Goal: Task Accomplishment & Management: Use online tool/utility

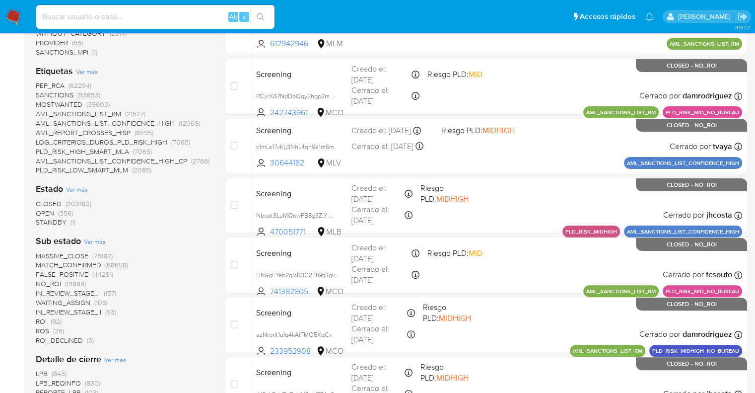
scroll to position [222, 0]
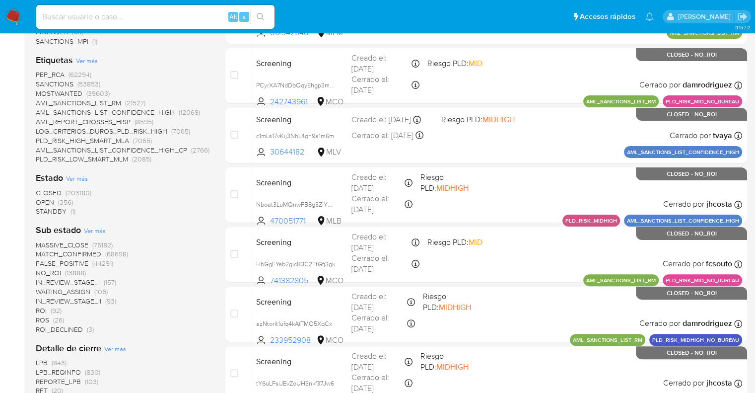
click at [39, 199] on span "OPEN" at bounding box center [45, 202] width 18 height 10
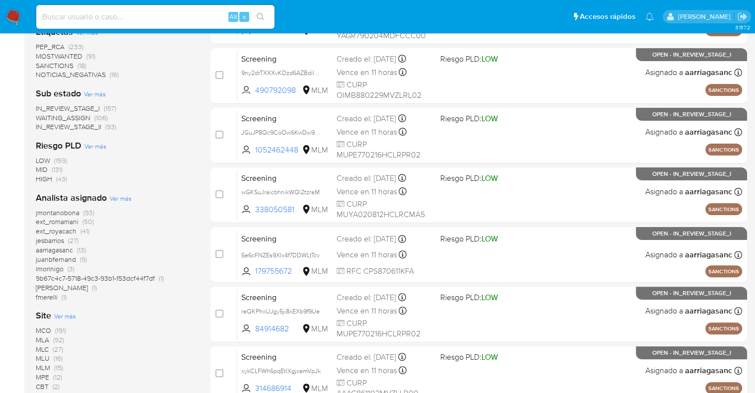
click at [48, 53] on span "MOSTWANTED" at bounding box center [59, 56] width 47 height 10
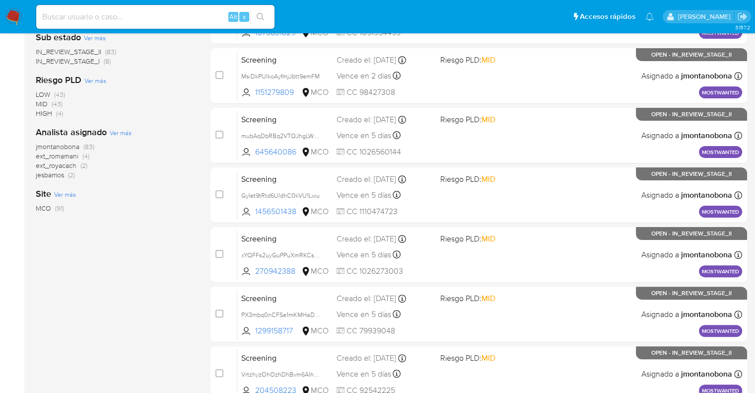
click at [755, 26] on html "Pausado Ver notificaciones Alt s Accesos rápidos Presiona las siguientes teclas…" at bounding box center [377, 170] width 755 height 785
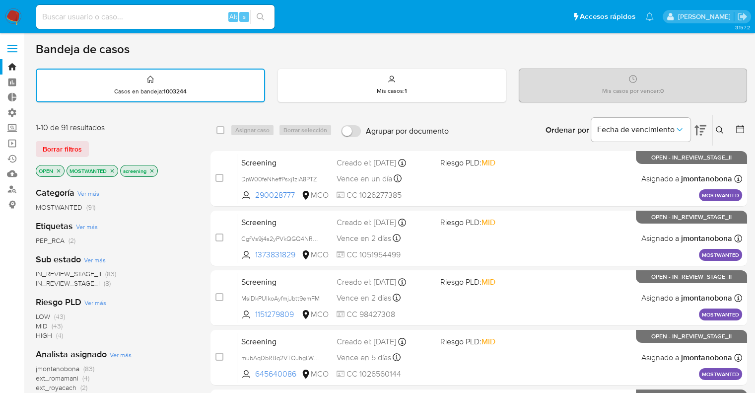
click at [168, 258] on div "Sub estado Ver más IN_REVIEW_STAGE_II (83) IN_REVIEW_STAGE_I (8)" at bounding box center [115, 270] width 159 height 35
click at [113, 169] on icon "close-filter" at bounding box center [112, 170] width 3 height 3
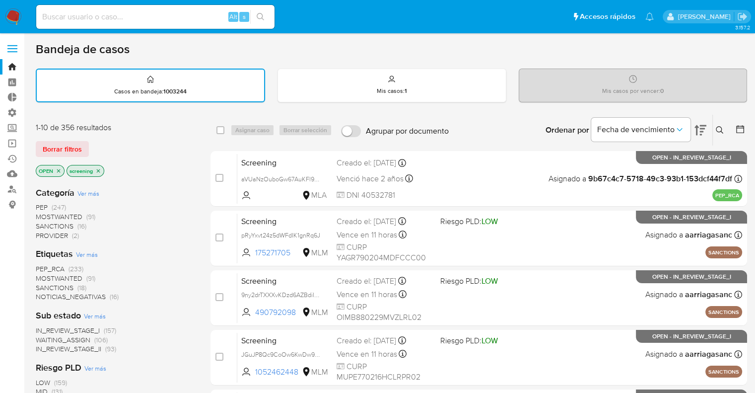
click at [59, 170] on icon "close-filter" at bounding box center [59, 171] width 6 height 6
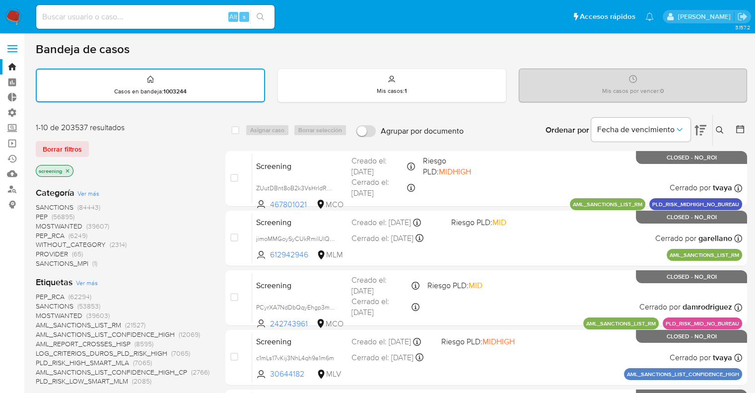
click at [92, 144] on div "Borrar filtros" at bounding box center [115, 149] width 159 height 16
click at [93, 141] on div "Borrar filtros" at bounding box center [115, 149] width 159 height 16
click at [85, 168] on div "screening" at bounding box center [115, 172] width 159 height 14
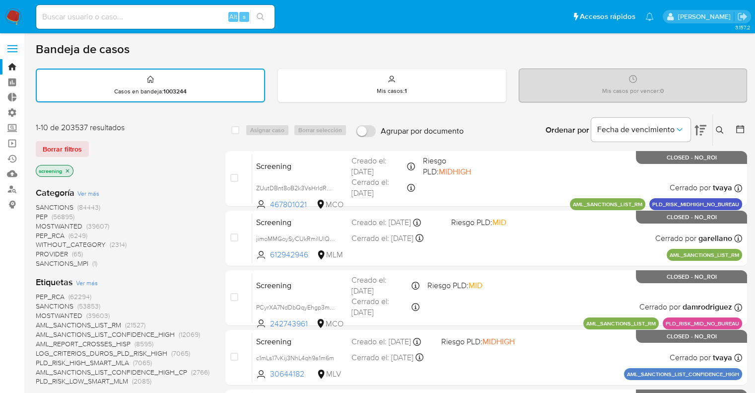
click at [89, 143] on div "Borrar filtros" at bounding box center [115, 149] width 159 height 16
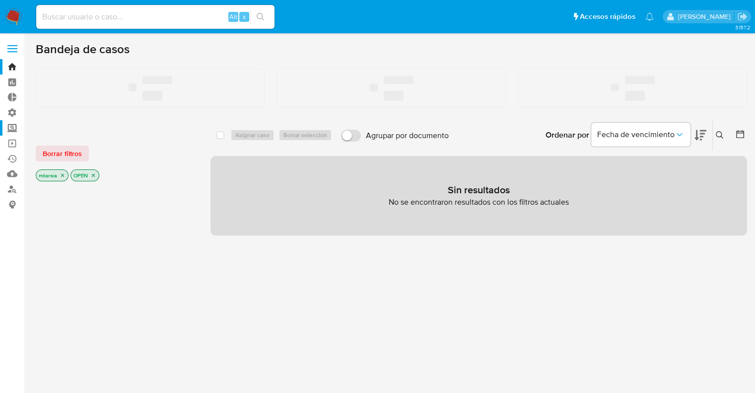
click at [15, 129] on label "Screening" at bounding box center [59, 127] width 118 height 15
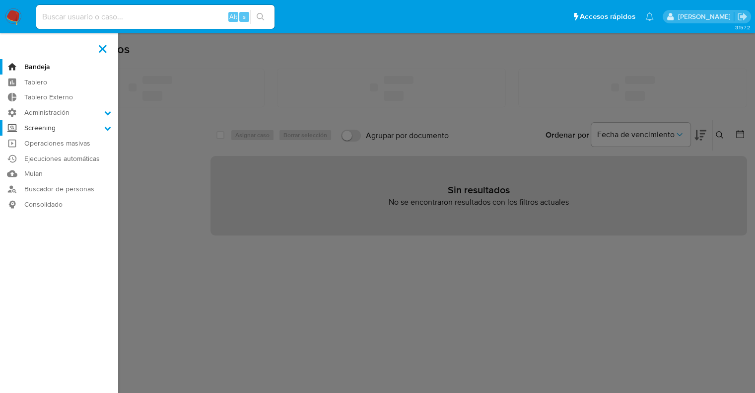
click at [0, 0] on input "Screening" at bounding box center [0, 0] width 0 height 0
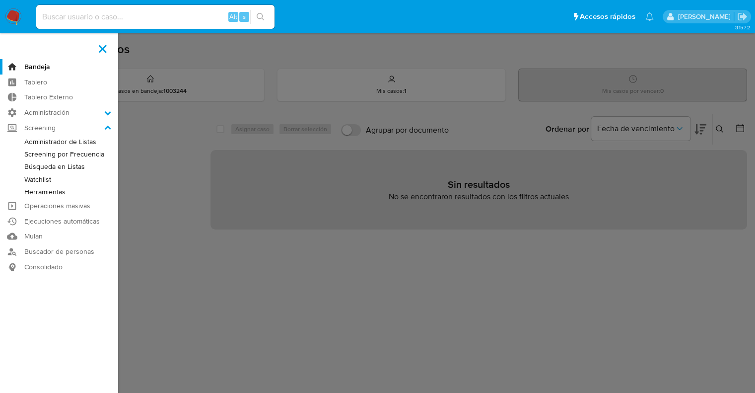
click at [28, 139] on link "Administrador de Listas" at bounding box center [59, 142] width 118 height 12
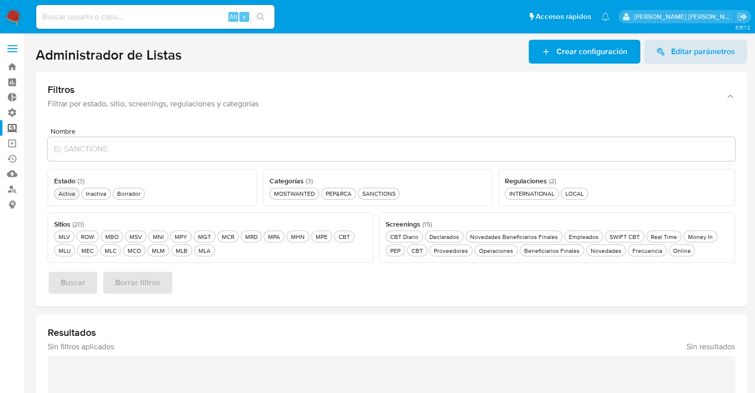
click at [72, 194] on div "Activa Activa" at bounding box center [67, 193] width 20 height 8
click at [473, 234] on div "Novedades Beneficiarios Finales Novedades Beneficiarios Finales" at bounding box center [514, 236] width 92 height 8
click at [209, 248] on div "MLA MLA" at bounding box center [205, 250] width 16 height 8
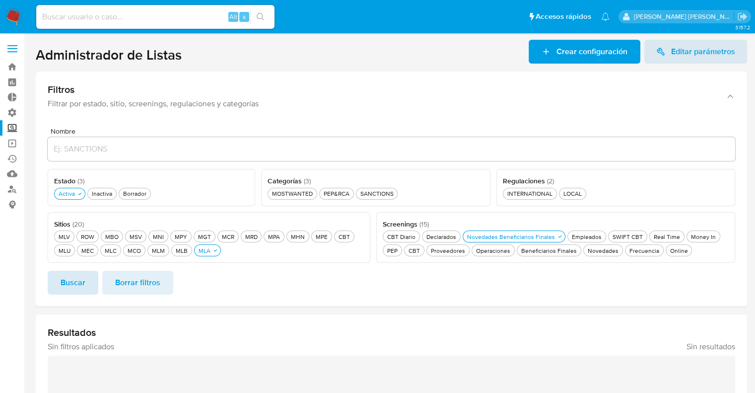
click at [93, 274] on button "Buscar" at bounding box center [73, 283] width 51 height 24
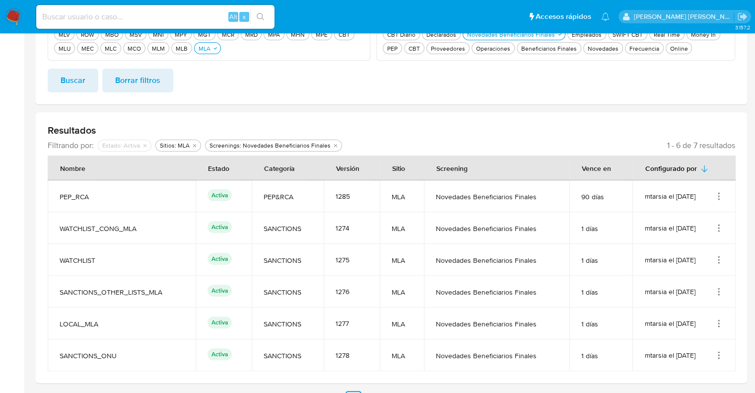
scroll to position [222, 0]
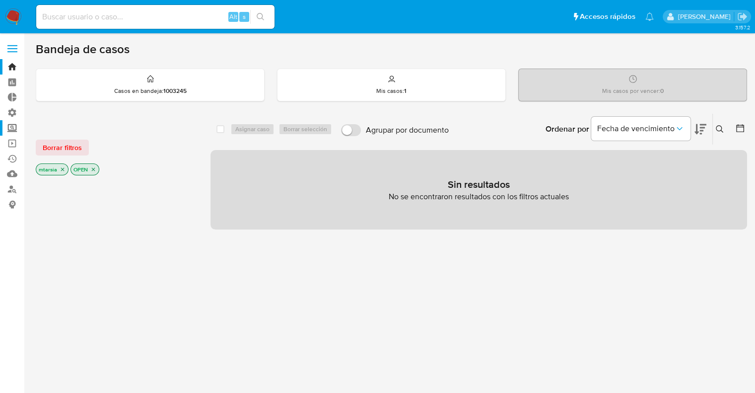
click at [17, 127] on label "Screening" at bounding box center [59, 127] width 118 height 15
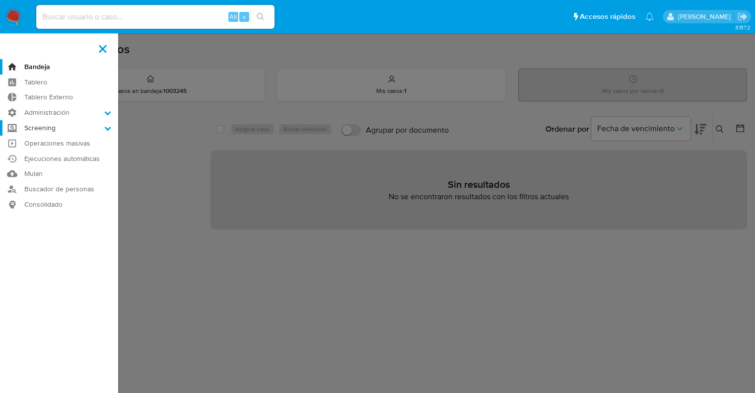
click at [0, 0] on input "Screening" at bounding box center [0, 0] width 0 height 0
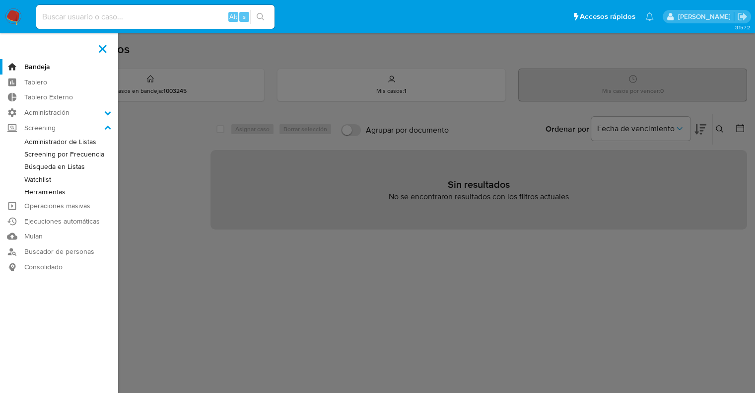
click at [28, 144] on link "Administrador de Listas" at bounding box center [59, 142] width 118 height 12
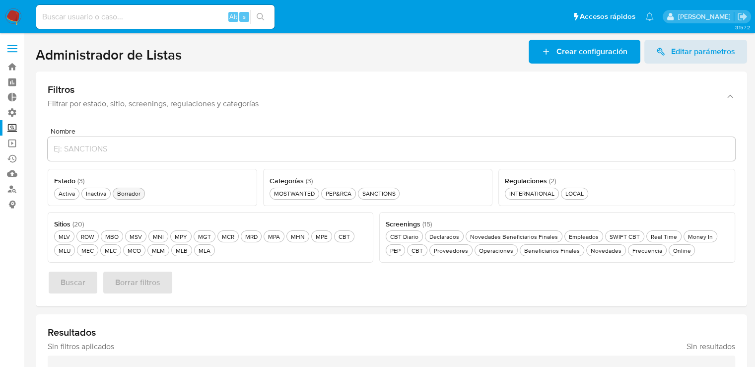
click at [124, 191] on div "Borrador Borrador" at bounding box center [128, 193] width 27 height 8
click at [130, 248] on div "MCO MCO" at bounding box center [134, 250] width 17 height 8
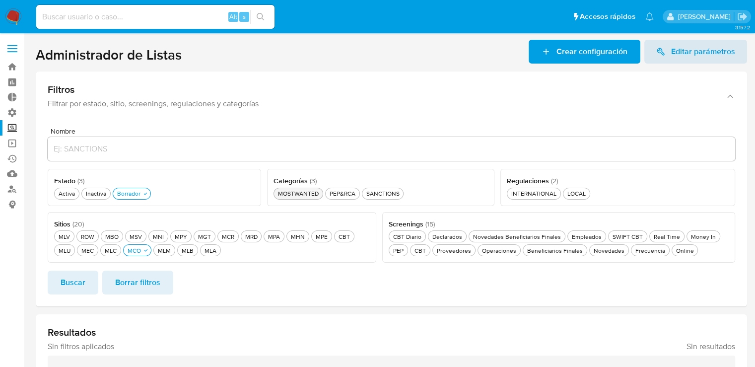
click at [317, 196] on div "MOSTWANTED MOSTWANTED" at bounding box center [298, 193] width 45 height 8
click at [85, 283] on button "Buscar" at bounding box center [73, 283] width 51 height 24
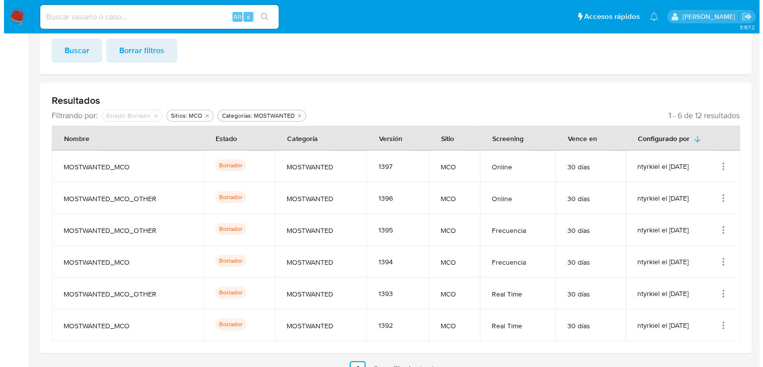
scroll to position [248, 0]
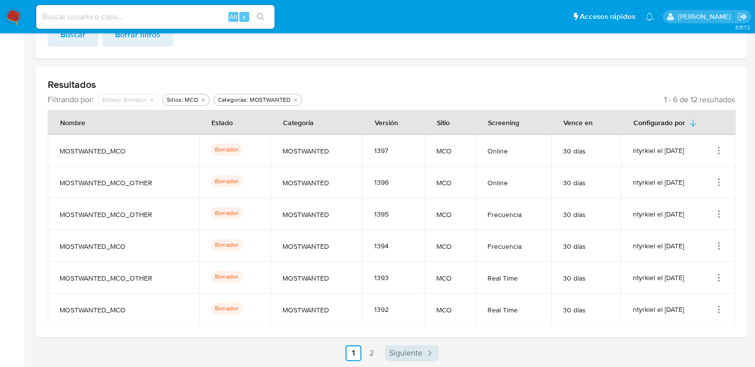
click at [407, 355] on span "Siguiente" at bounding box center [405, 353] width 33 height 8
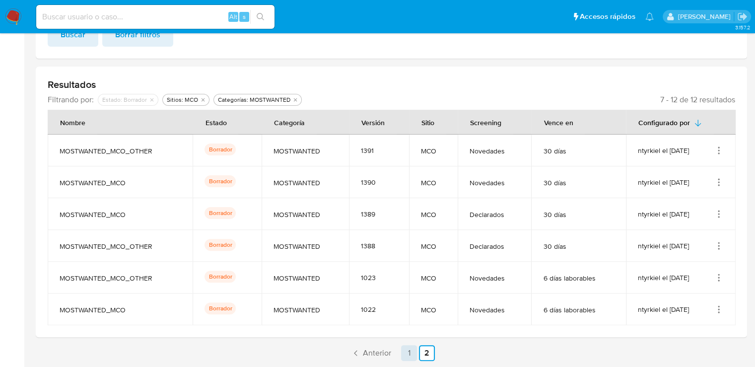
click at [405, 358] on link "1" at bounding box center [409, 353] width 16 height 16
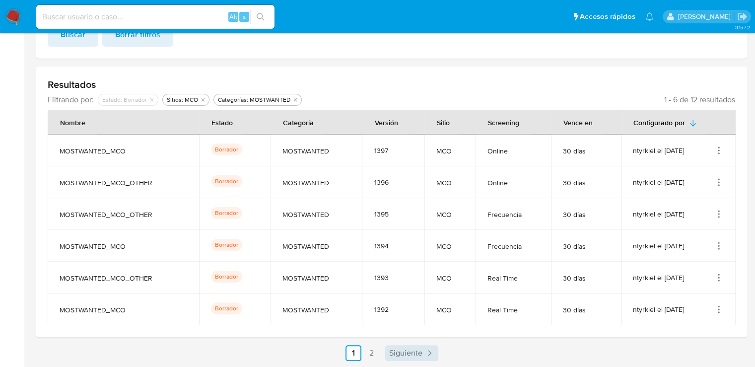
click at [396, 353] on span "Siguiente" at bounding box center [405, 353] width 33 height 8
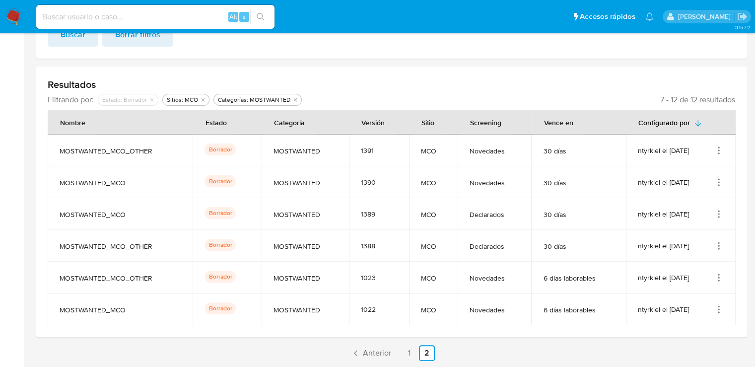
click at [386, 356] on span "Anterior" at bounding box center [377, 353] width 28 height 8
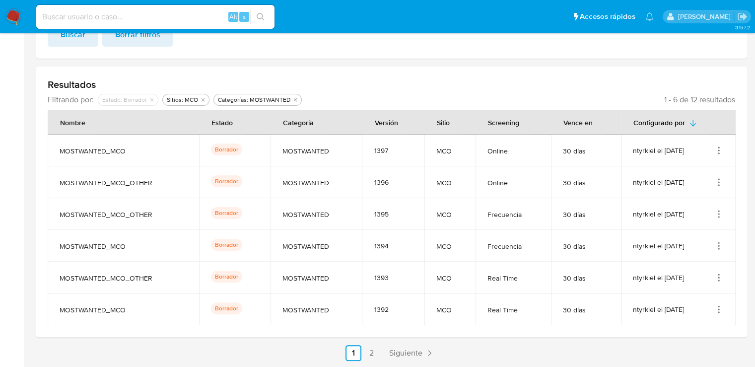
click at [719, 148] on icon "Acciones" at bounding box center [719, 150] width 10 height 10
click at [699, 220] on button "Activar" at bounding box center [679, 227] width 89 height 26
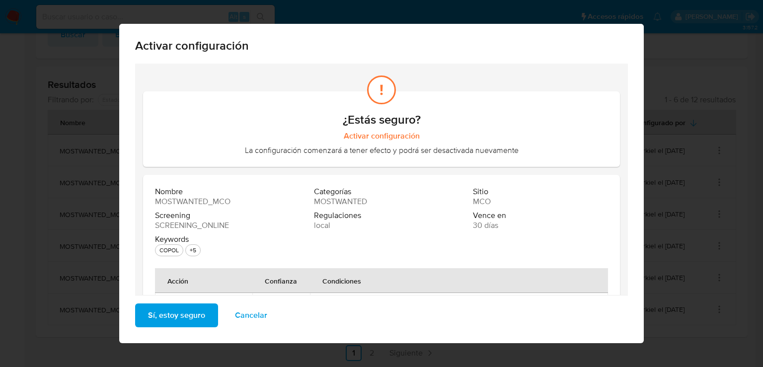
scroll to position [142, 0]
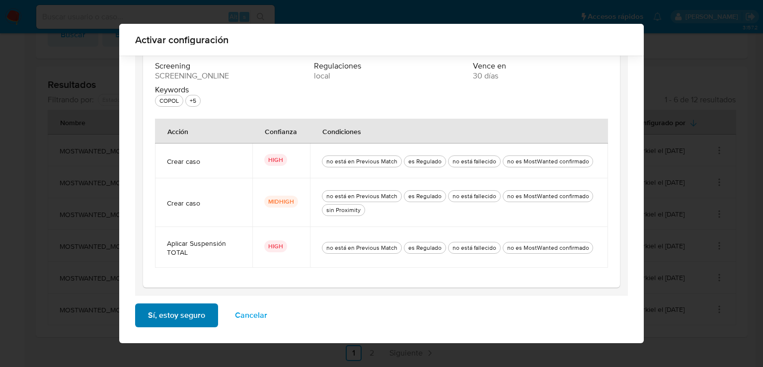
click at [207, 315] on button "Sí, estoy seguro" at bounding box center [176, 315] width 83 height 24
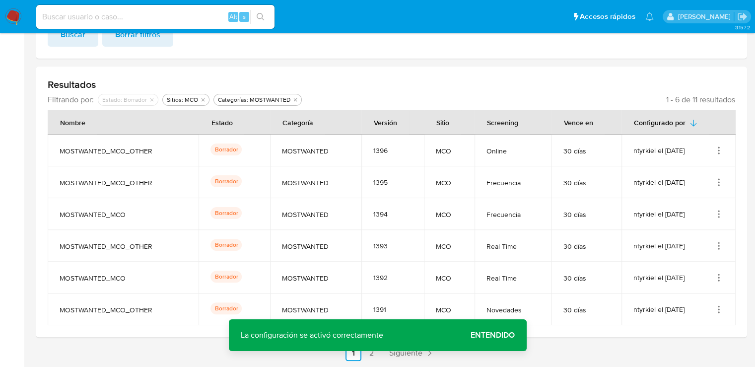
click at [719, 147] on icon "Acciones" at bounding box center [719, 147] width 1 height 1
click at [695, 218] on button "Activar" at bounding box center [679, 227] width 89 height 26
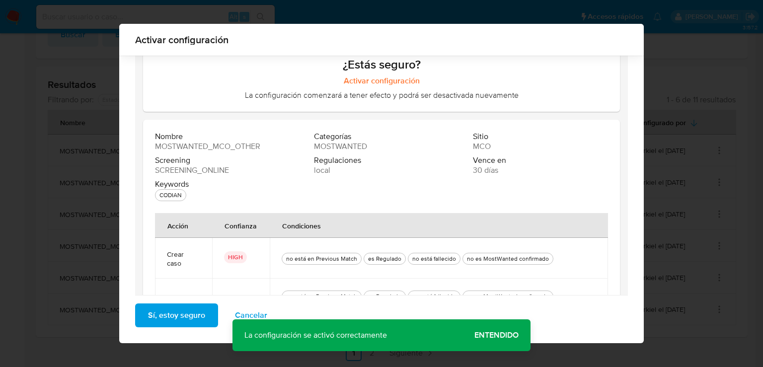
scroll to position [87, 0]
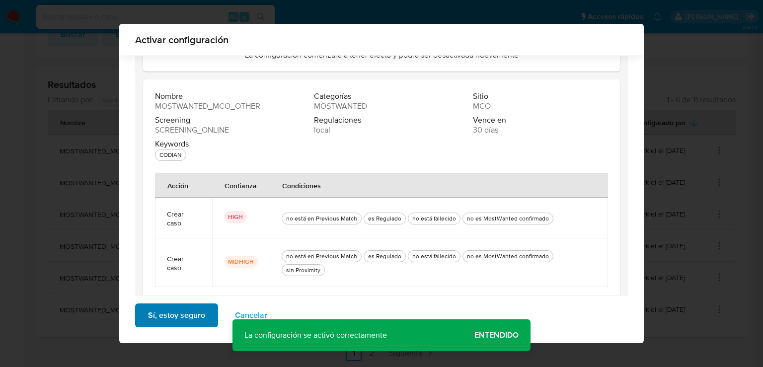
click at [195, 318] on span "Sí, estoy seguro" at bounding box center [176, 315] width 57 height 22
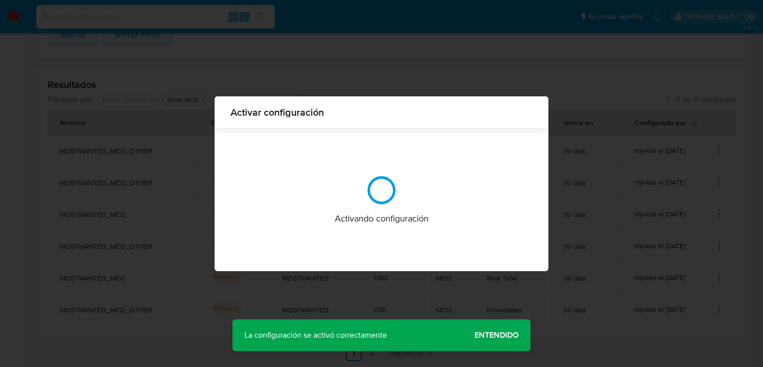
scroll to position [0, 0]
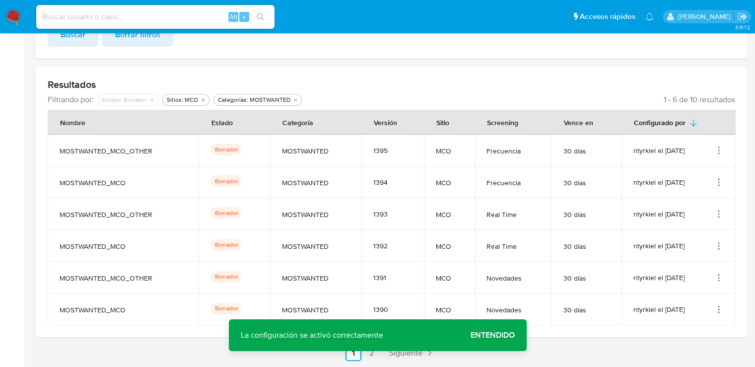
click at [718, 147] on icon "Acciones" at bounding box center [719, 150] width 10 height 10
click at [689, 229] on button "Activar" at bounding box center [679, 227] width 89 height 26
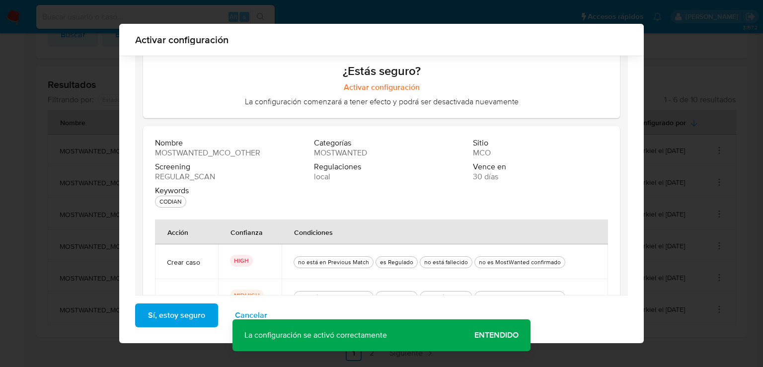
scroll to position [87, 0]
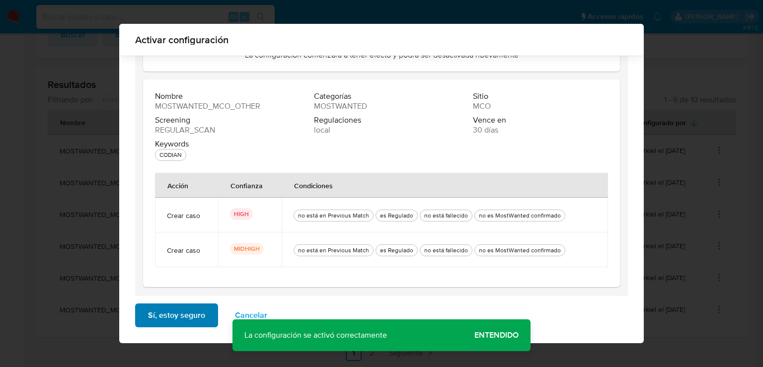
click at [200, 316] on span "Sí, estoy seguro" at bounding box center [176, 315] width 57 height 22
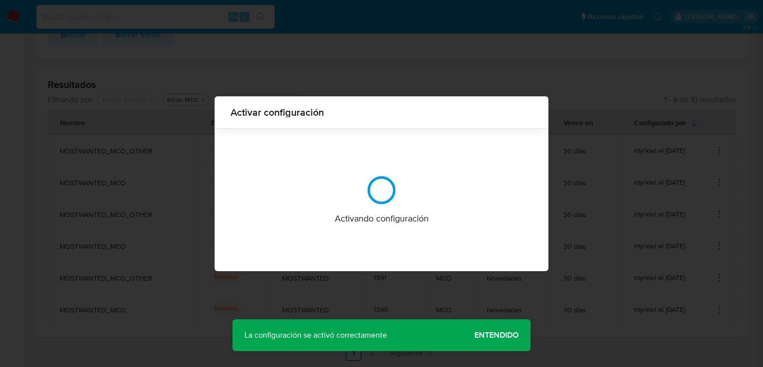
scroll to position [0, 0]
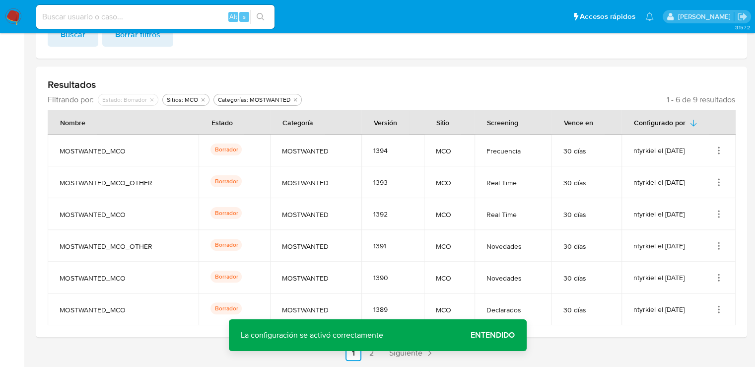
click at [719, 148] on icon "Acciones" at bounding box center [719, 150] width 10 height 10
click at [698, 218] on button "Activar" at bounding box center [679, 227] width 89 height 26
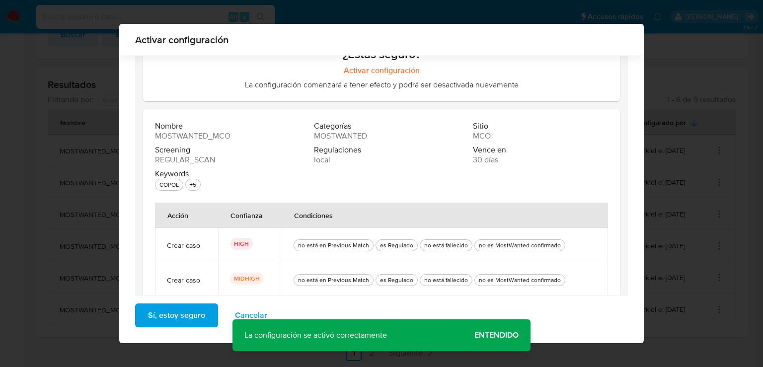
scroll to position [87, 0]
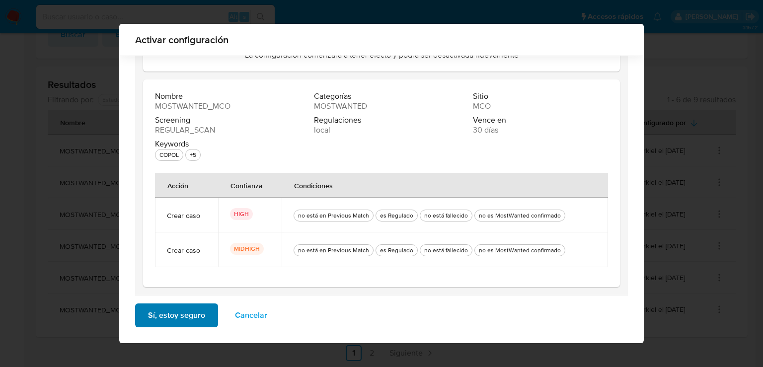
click at [198, 314] on span "Sí, estoy seguro" at bounding box center [176, 315] width 57 height 22
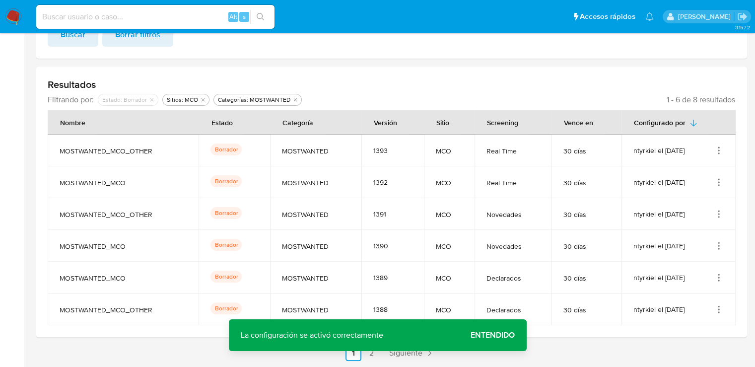
click at [718, 153] on icon "Acciones" at bounding box center [719, 150] width 10 height 10
click at [698, 222] on button "Activar" at bounding box center [679, 227] width 89 height 26
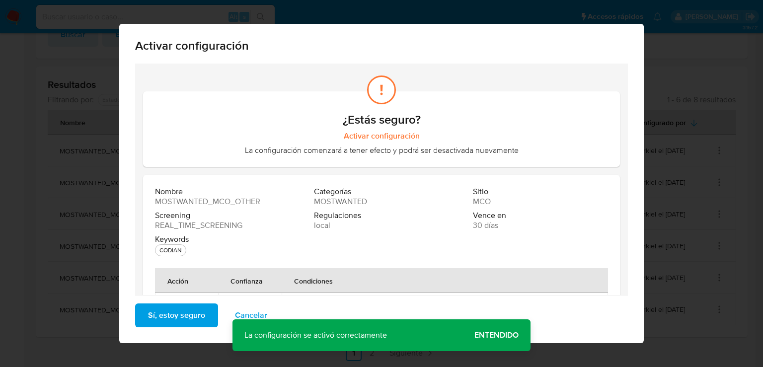
scroll to position [87, 0]
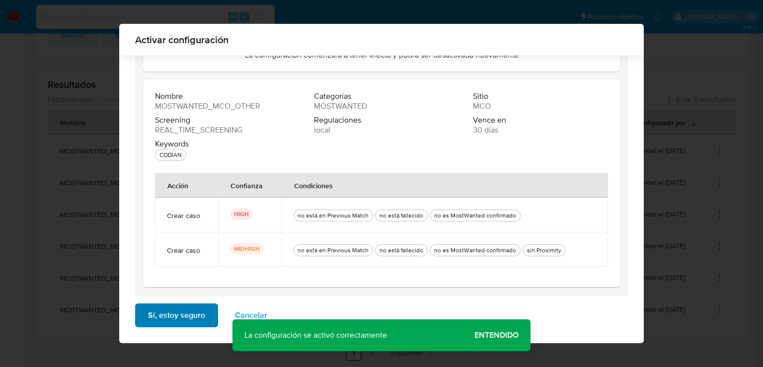
click at [203, 308] on button "Sí, estoy seguro" at bounding box center [176, 315] width 83 height 24
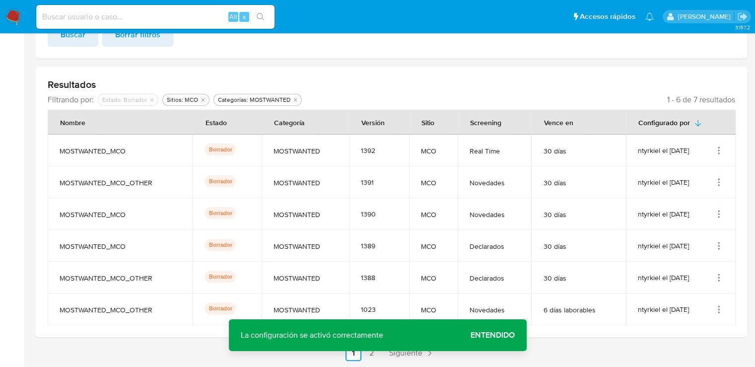
click at [719, 148] on icon "Acciones" at bounding box center [719, 150] width 10 height 10
click at [688, 228] on button "Activar" at bounding box center [679, 227] width 89 height 26
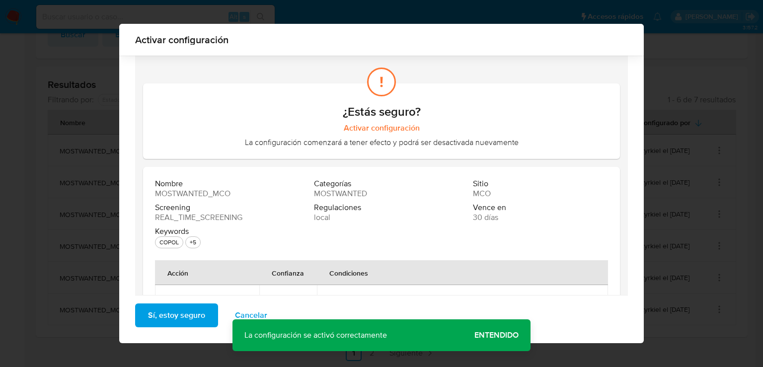
scroll to position [122, 0]
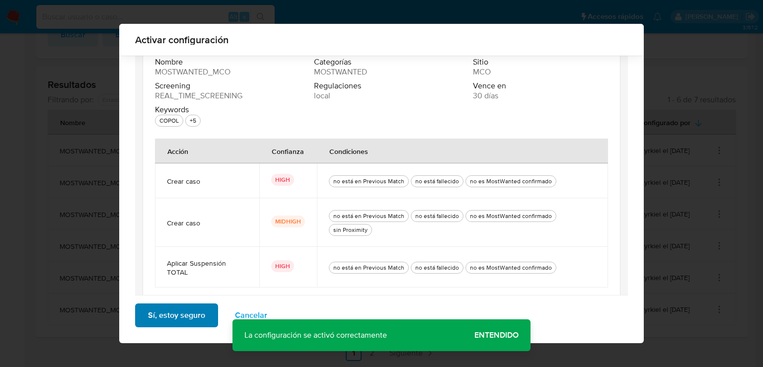
click at [209, 314] on button "Sí, estoy seguro" at bounding box center [176, 315] width 83 height 24
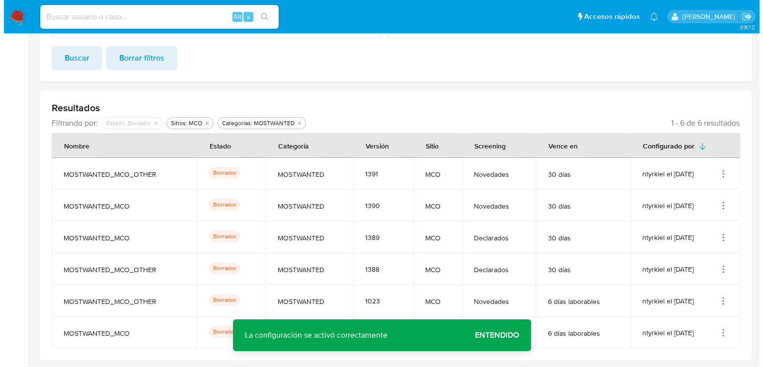
scroll to position [224, 0]
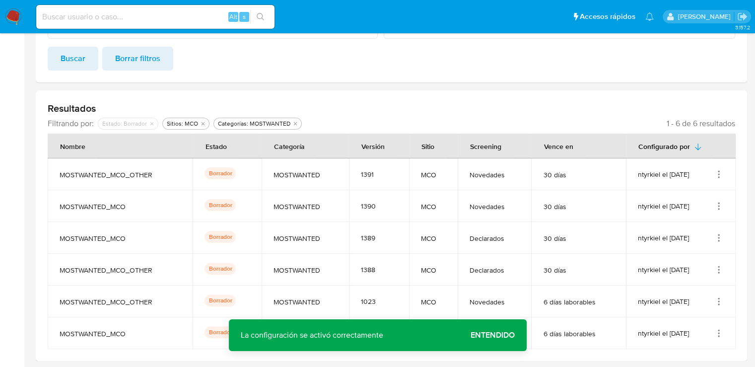
click at [721, 170] on icon "Acciones" at bounding box center [719, 174] width 10 height 10
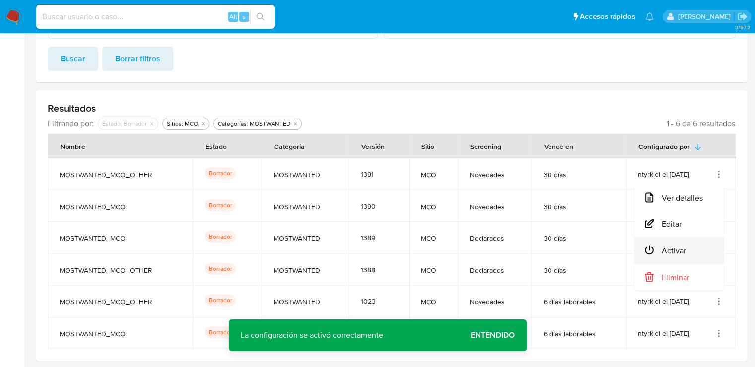
click at [703, 242] on button "Activar" at bounding box center [679, 250] width 89 height 26
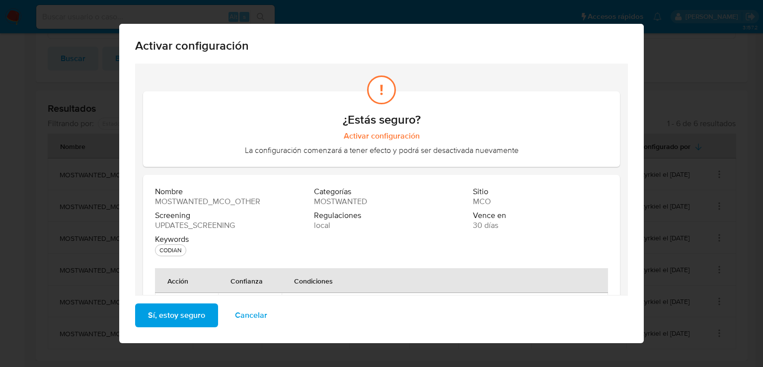
scroll to position [87, 0]
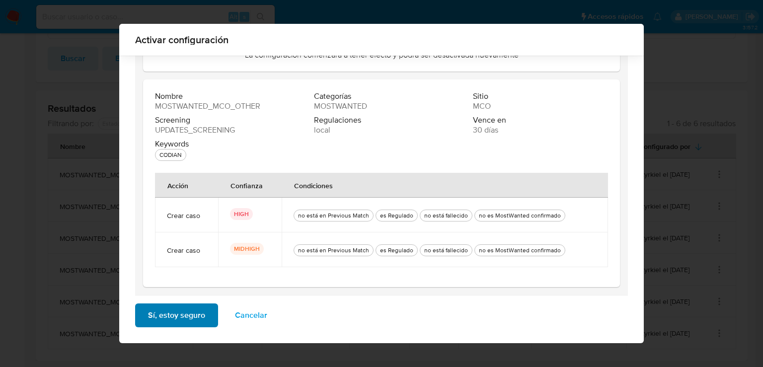
click at [200, 311] on span "Sí, estoy seguro" at bounding box center [176, 315] width 57 height 22
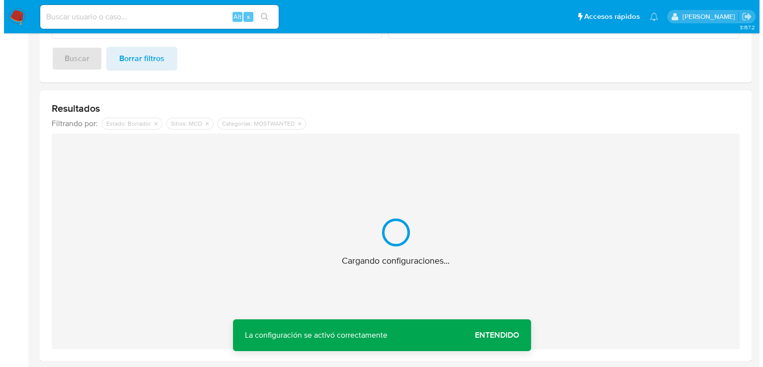
scroll to position [192, 0]
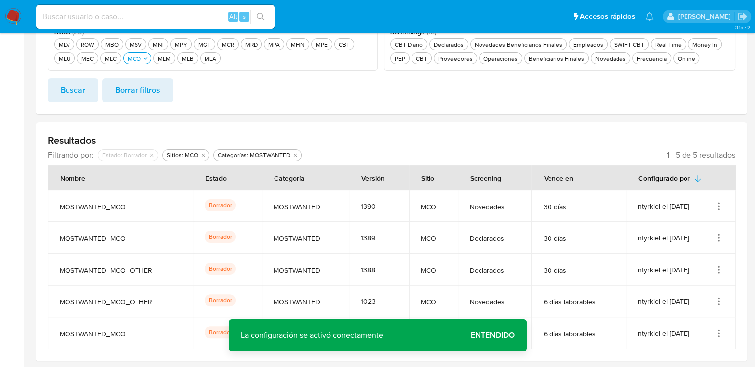
click at [721, 204] on icon "Acciones" at bounding box center [719, 206] width 10 height 10
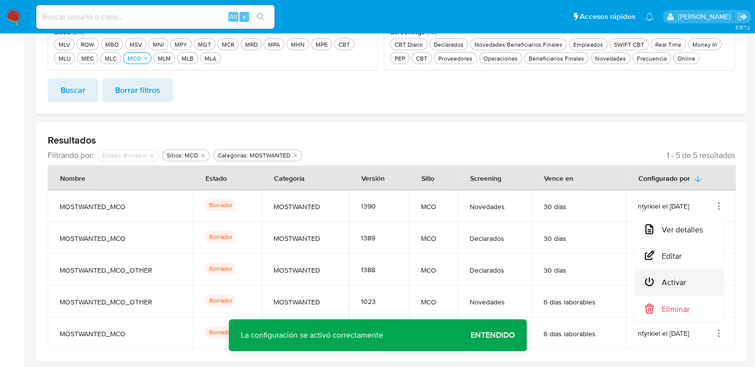
click at [697, 277] on button "Activar" at bounding box center [679, 282] width 89 height 26
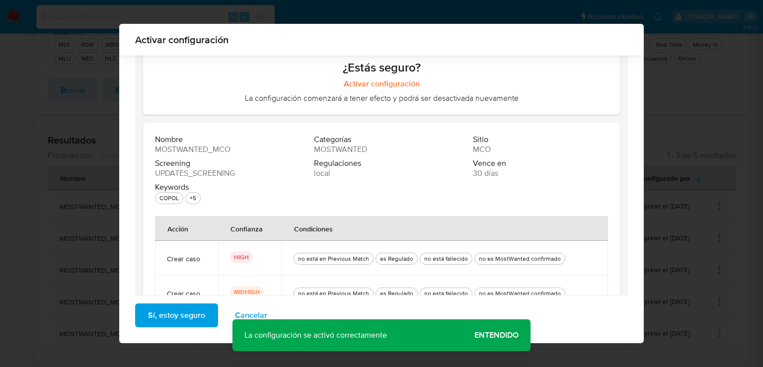
scroll to position [87, 0]
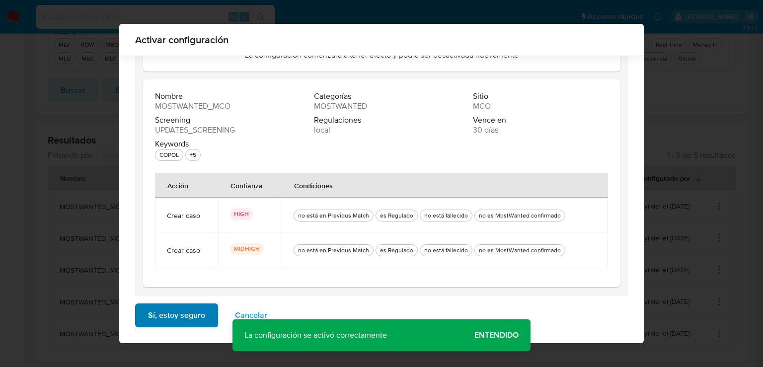
click at [196, 317] on span "Sí, estoy seguro" at bounding box center [176, 315] width 57 height 22
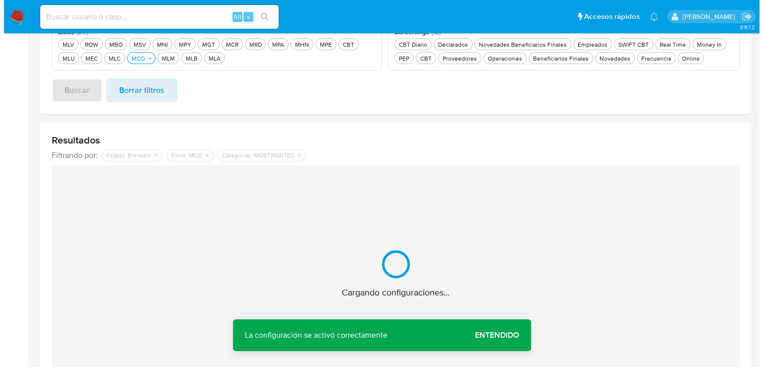
scroll to position [160, 0]
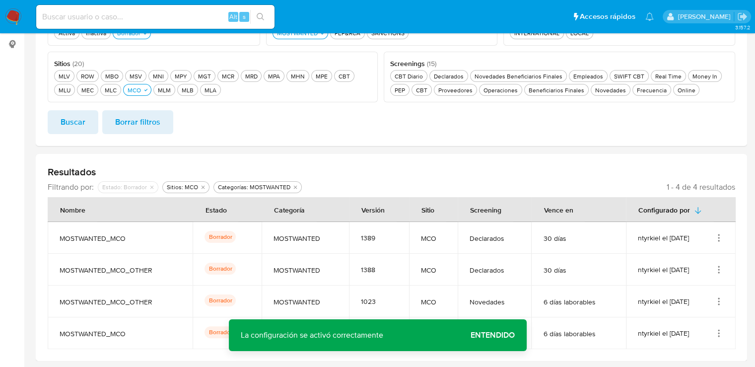
click at [722, 233] on icon "Acciones" at bounding box center [719, 238] width 10 height 10
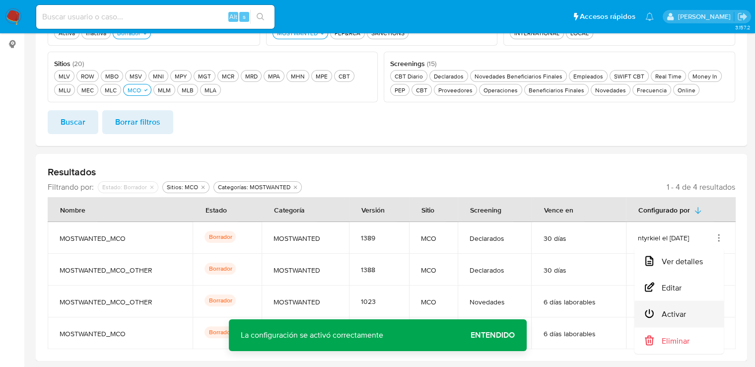
click at [717, 313] on button "Activar" at bounding box center [679, 314] width 89 height 26
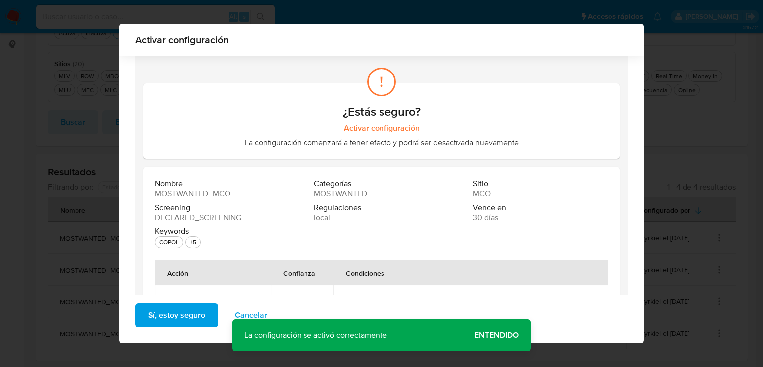
scroll to position [122, 0]
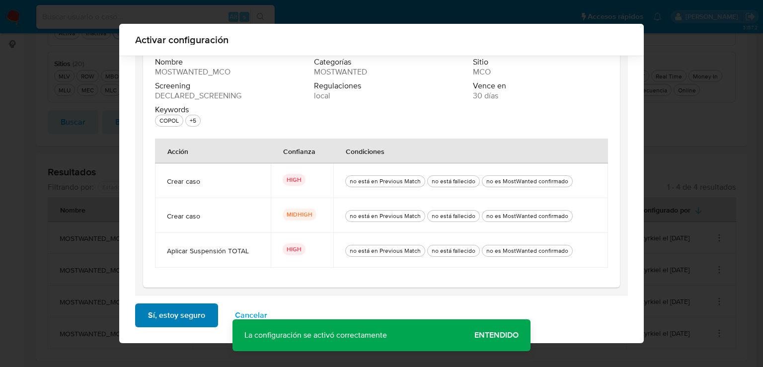
click at [203, 313] on button "Sí, estoy seguro" at bounding box center [176, 315] width 83 height 24
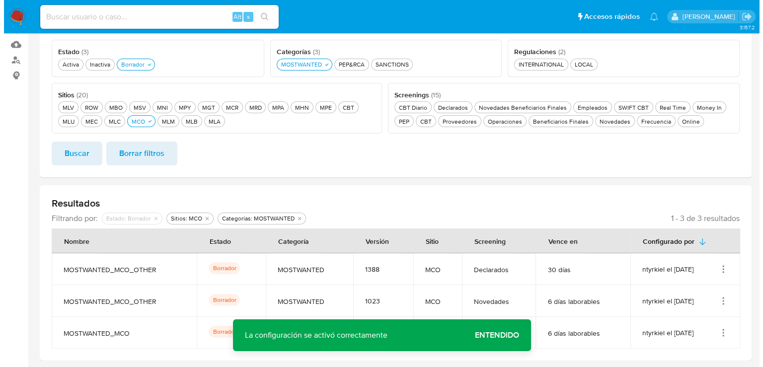
scroll to position [129, 0]
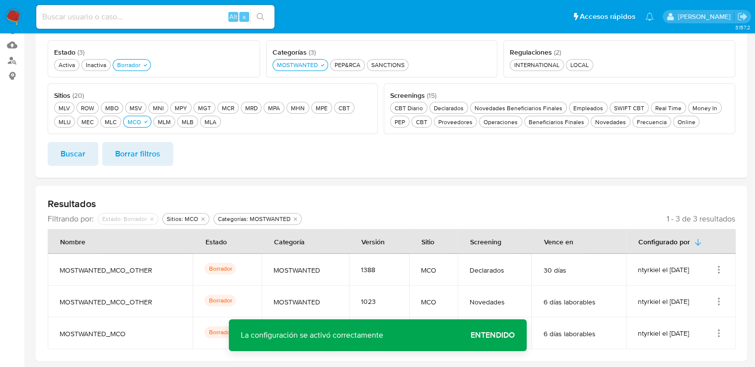
click at [720, 266] on icon "Acciones" at bounding box center [719, 270] width 10 height 10
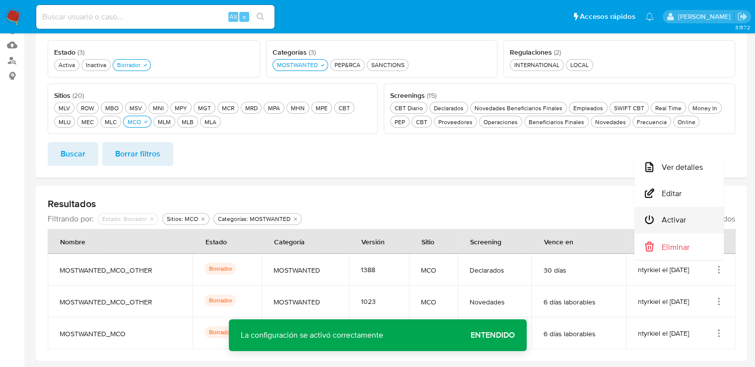
click at [708, 222] on button "Activar" at bounding box center [679, 220] width 89 height 26
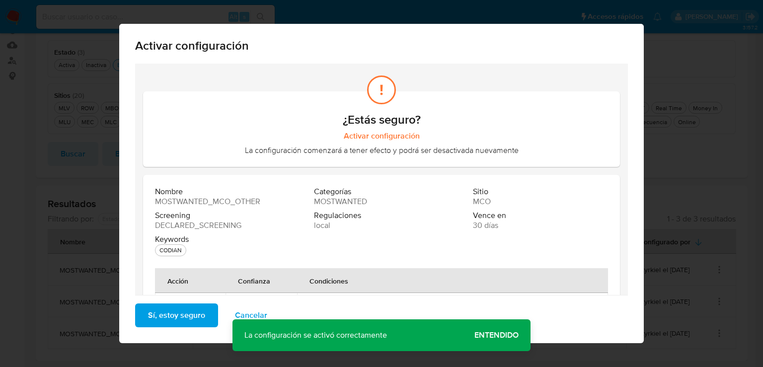
scroll to position [87, 0]
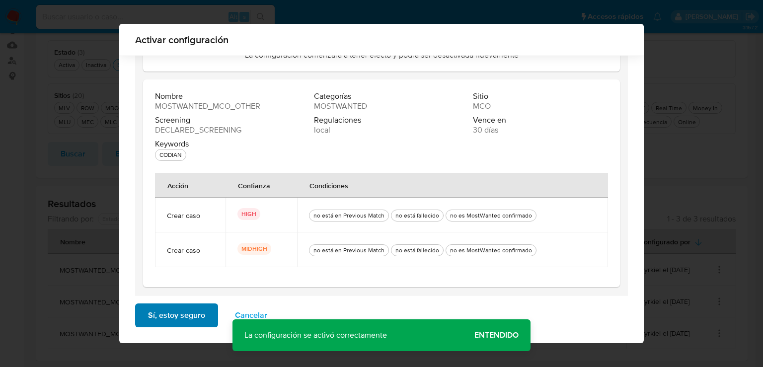
click at [204, 316] on button "Sí, estoy seguro" at bounding box center [176, 315] width 83 height 24
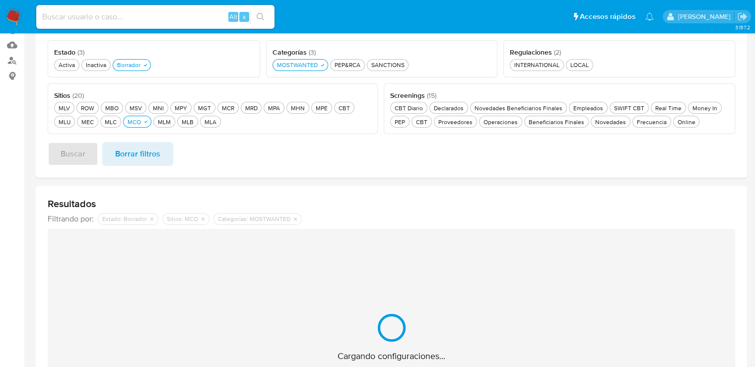
scroll to position [97, 0]
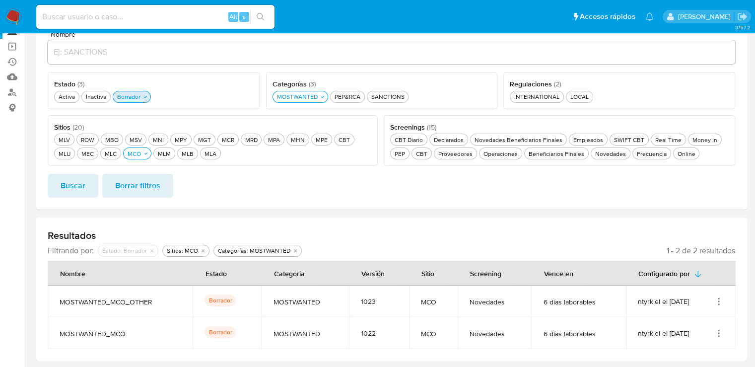
click at [137, 101] on button "Borrador Borrador" at bounding box center [132, 97] width 38 height 12
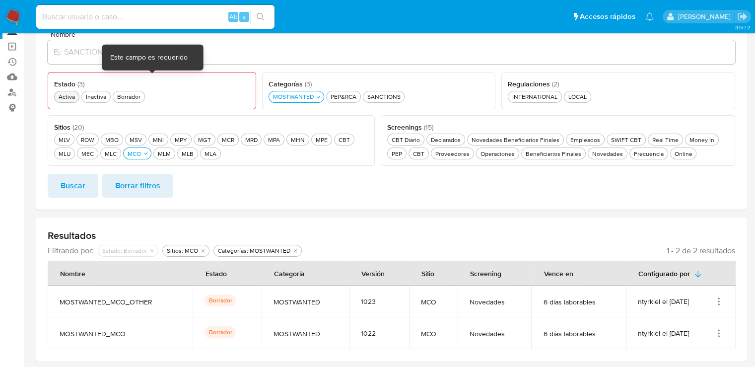
click at [70, 95] on div "Activa Activa" at bounding box center [67, 96] width 20 height 8
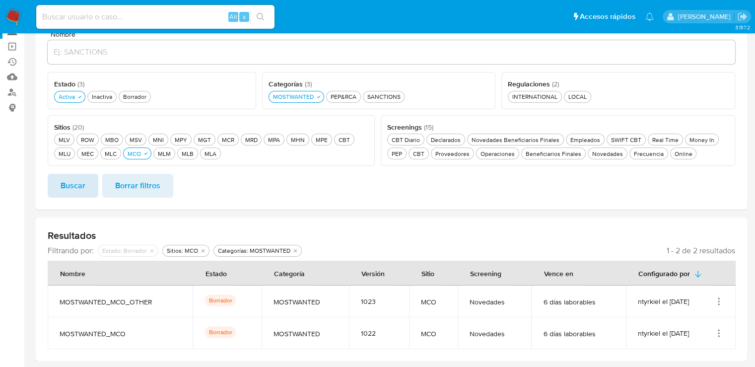
click at [88, 180] on button "Buscar" at bounding box center [73, 186] width 51 height 24
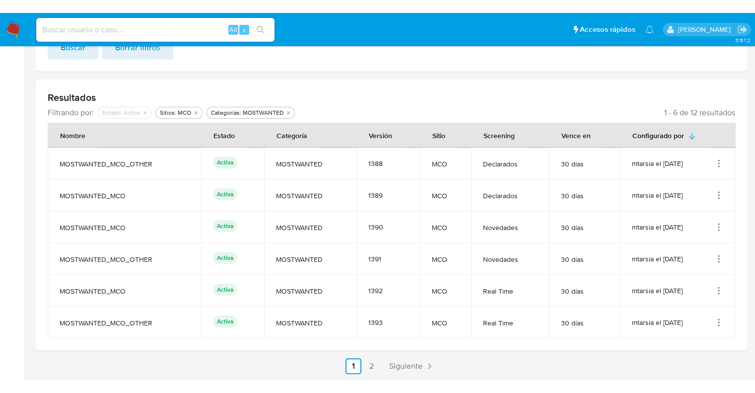
scroll to position [222, 0]
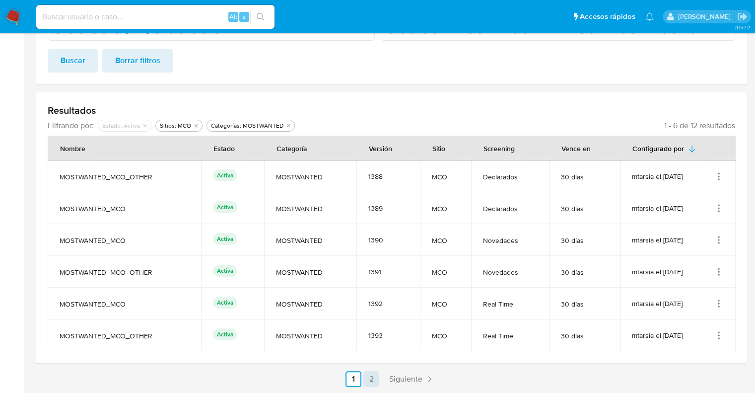
click at [373, 379] on link "2" at bounding box center [371, 379] width 16 height 16
click at [407, 377] on link "1" at bounding box center [409, 379] width 16 height 16
